Goal: Information Seeking & Learning: Learn about a topic

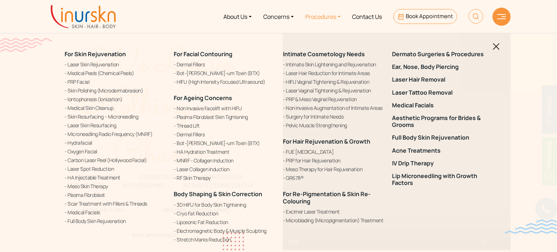
click at [498, 20] on div at bounding box center [502, 17] width 18 height 18
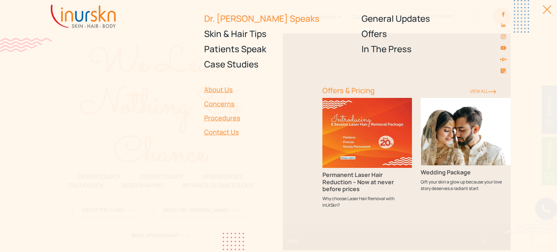
click at [219, 21] on link "Dr. [PERSON_NAME] Speaks" at bounding box center [278, 18] width 149 height 15
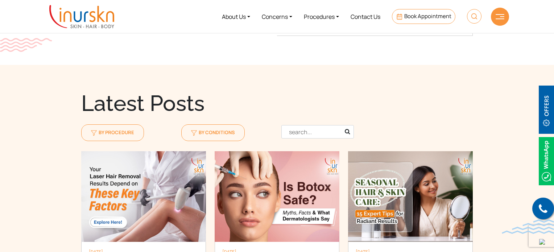
scroll to position [650, 0]
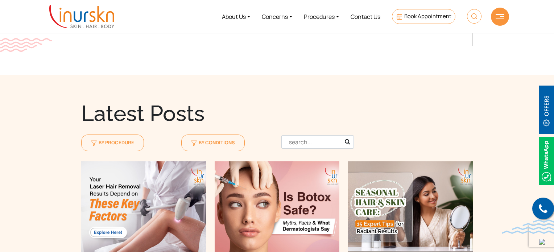
click at [389, 140] on div "Clear Filter" at bounding box center [427, 144] width 100 height 34
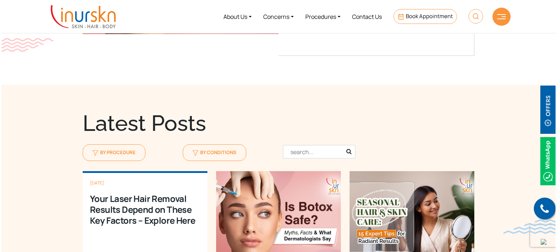
scroll to position [638, 0]
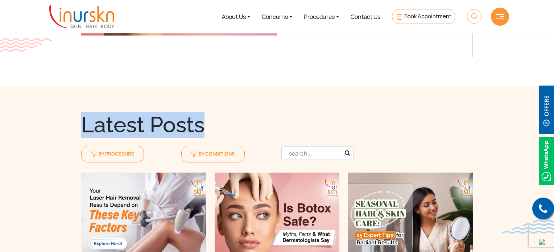
drag, startPoint x: 83, startPoint y: 120, endPoint x: 205, endPoint y: 130, distance: 122.7
click at [205, 130] on div "Latest Posts" at bounding box center [277, 125] width 392 height 26
copy div "Latest Posts"
click at [312, 20] on link "Procedures" at bounding box center [321, 16] width 47 height 27
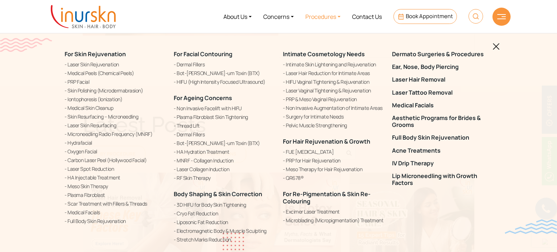
click at [501, 20] on div at bounding box center [502, 17] width 18 height 18
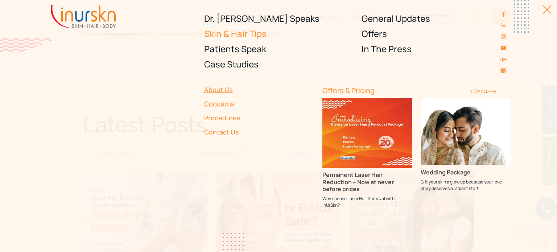
click at [244, 36] on link "Skin & Hair Tips" at bounding box center [278, 33] width 149 height 15
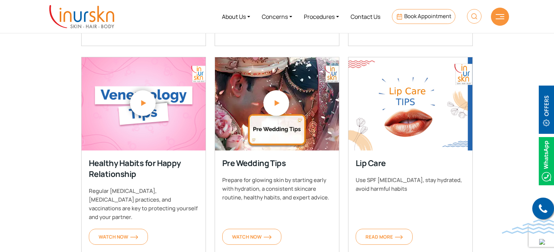
scroll to position [479, 0]
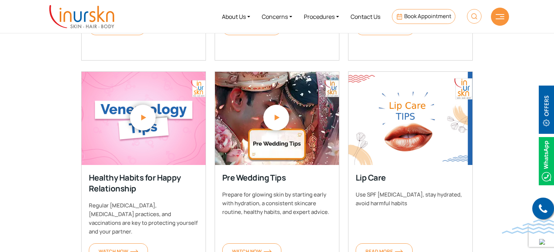
click at [499, 15] on img at bounding box center [500, 16] width 9 height 5
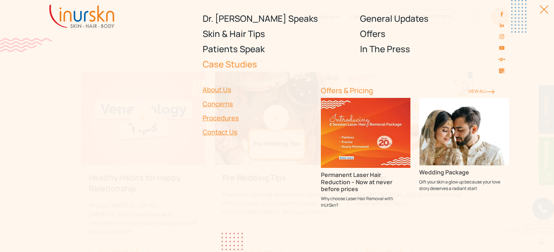
click at [229, 67] on link "Case Studies" at bounding box center [277, 64] width 149 height 15
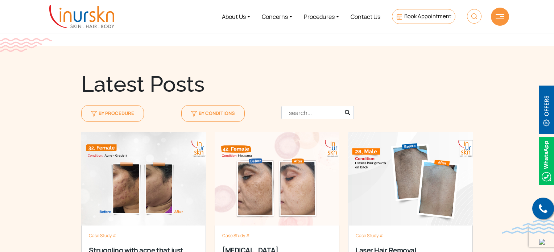
scroll to position [669, 0]
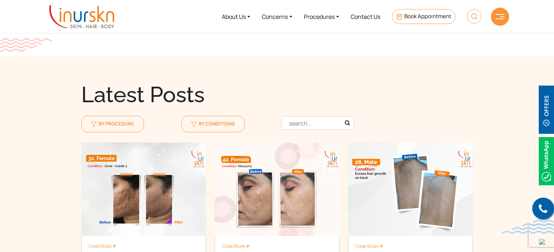
click at [498, 21] on div at bounding box center [500, 17] width 18 height 18
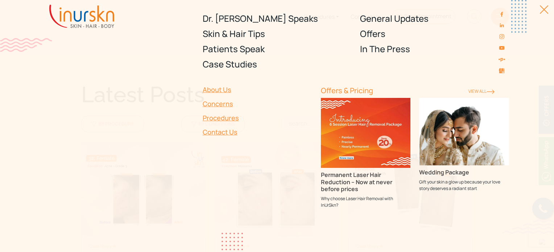
click at [498, 21] on link at bounding box center [502, 25] width 12 height 11
